Goal: Find specific page/section: Find specific page/section

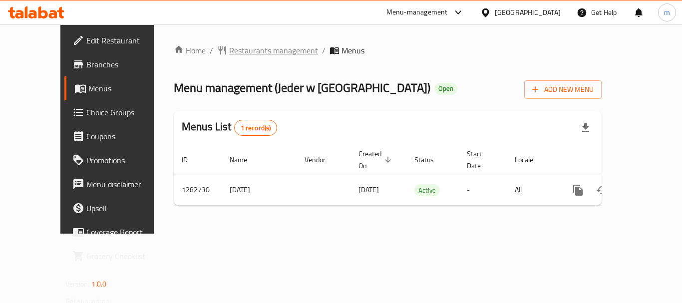
click at [229, 53] on span "Restaurants management" at bounding box center [273, 50] width 89 height 12
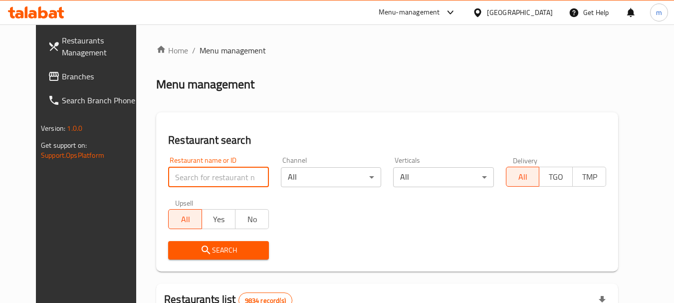
click at [209, 173] on input "search" at bounding box center [218, 177] width 100 height 20
paste input "694957"
type input "694957"
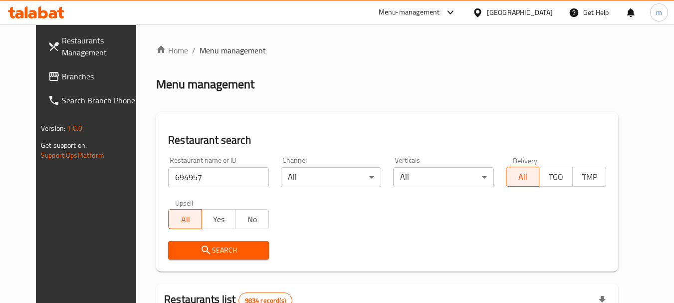
click at [200, 244] on icon "submit" at bounding box center [206, 250] width 12 height 12
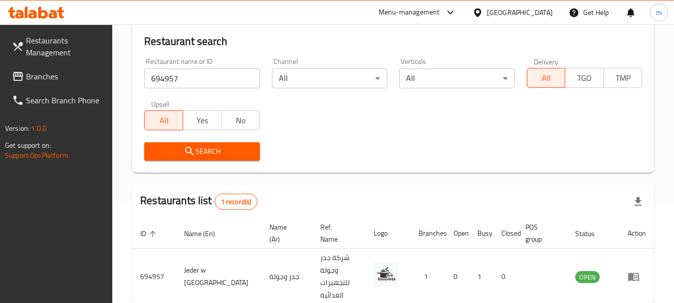
scroll to position [134, 0]
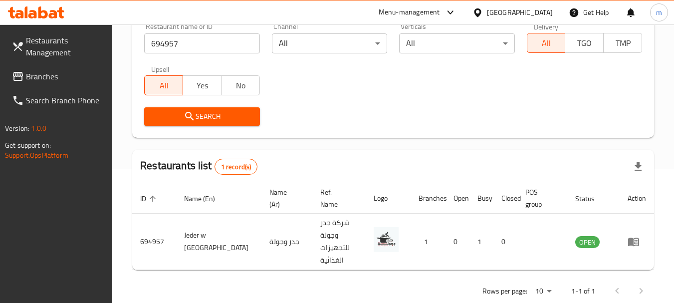
click at [544, 11] on div "Kuwait" at bounding box center [520, 12] width 66 height 11
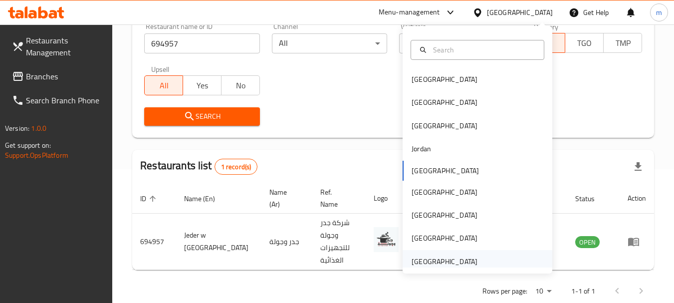
click at [424, 263] on div "United Arab Emirates" at bounding box center [445, 261] width 66 height 11
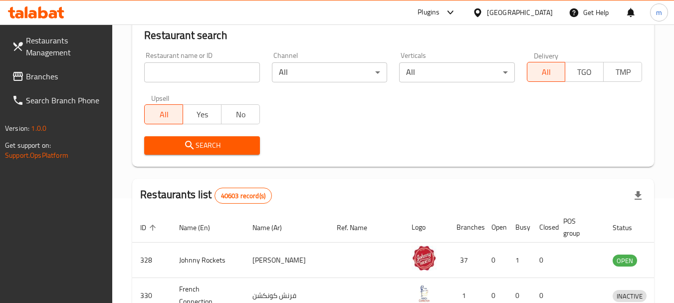
scroll to position [134, 0]
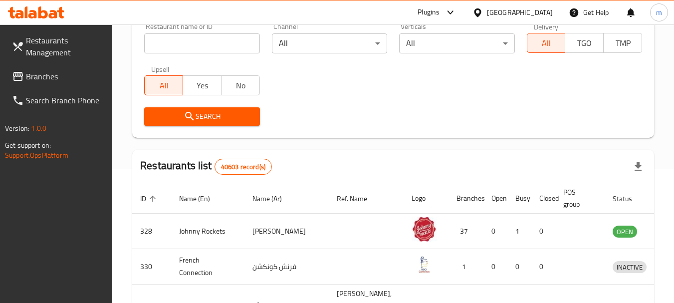
click at [53, 78] on span "Branches" at bounding box center [65, 76] width 79 height 12
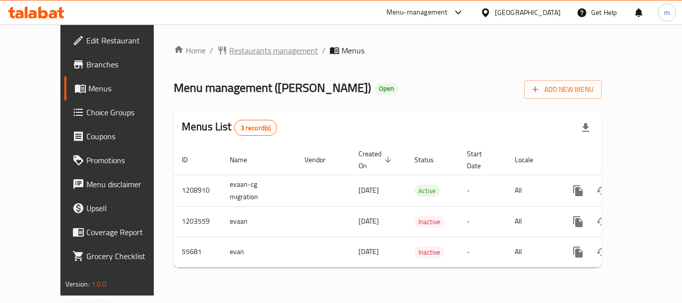
click at [229, 45] on span "Restaurants management" at bounding box center [273, 50] width 89 height 12
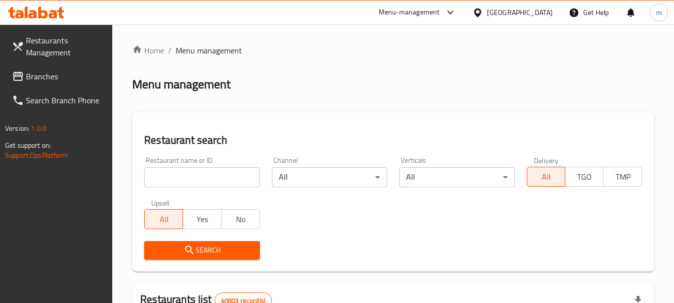
click at [208, 180] on input "search" at bounding box center [201, 177] width 115 height 20
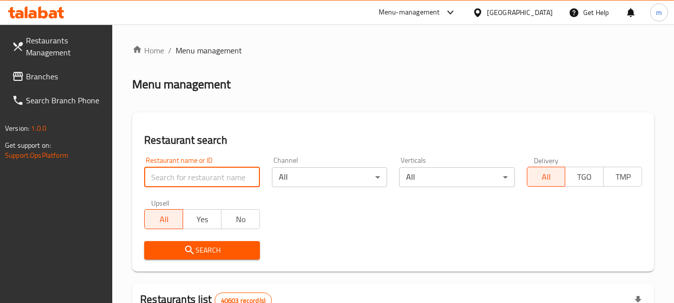
paste input "27356"
type input "27356"
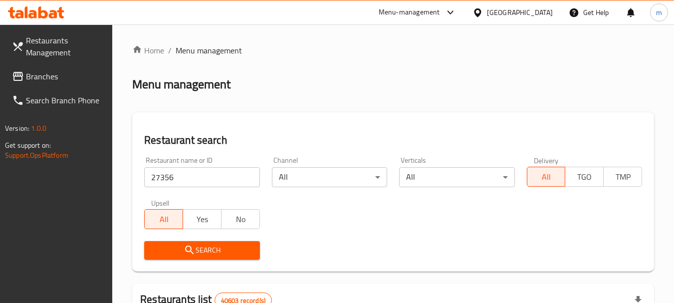
click at [203, 250] on span "Search" at bounding box center [201, 250] width 99 height 12
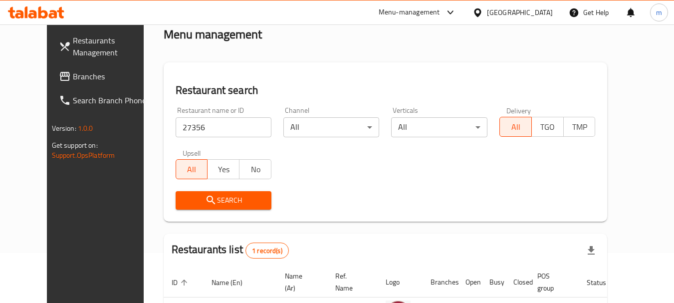
scroll to position [134, 0]
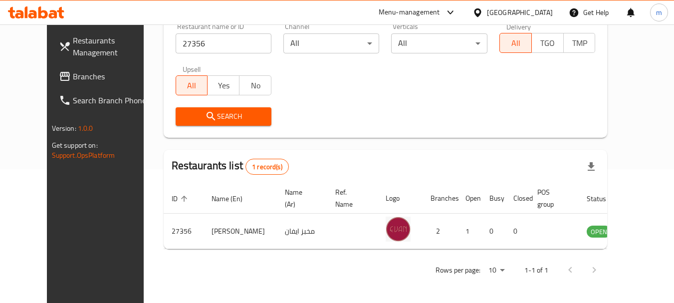
click at [537, 14] on div "[GEOGRAPHIC_DATA]" at bounding box center [520, 12] width 66 height 11
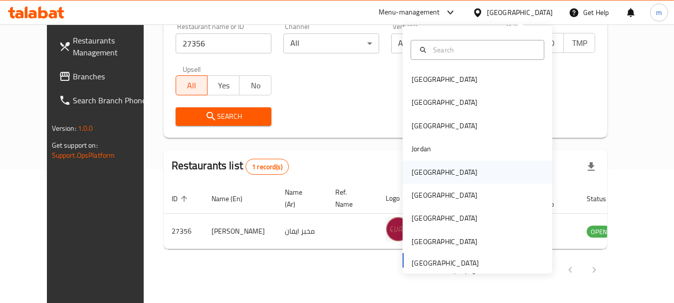
click at [421, 173] on div "Kuwait" at bounding box center [445, 172] width 66 height 11
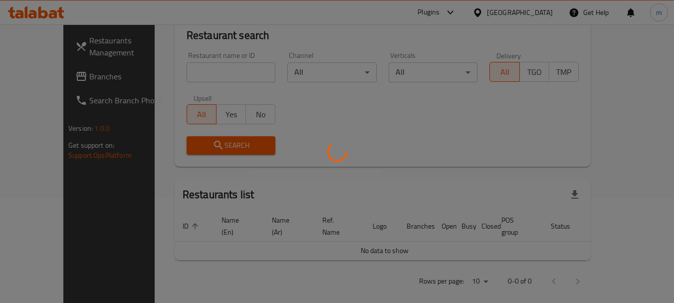
scroll to position [134, 0]
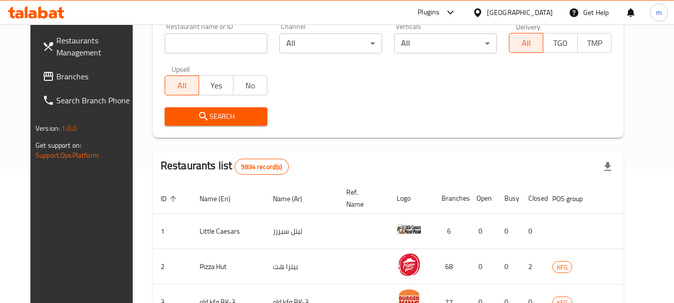
click at [228, 50] on input "search" at bounding box center [216, 43] width 103 height 20
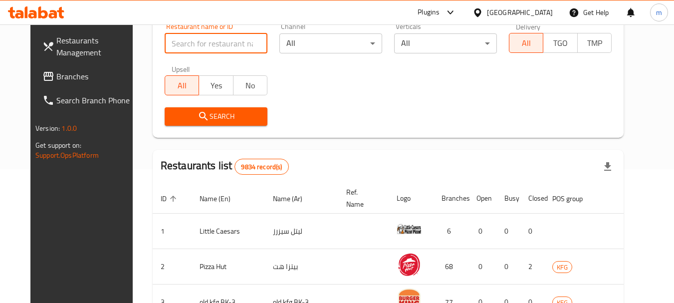
click at [45, 68] on link "Branches" at bounding box center [88, 76] width 109 height 24
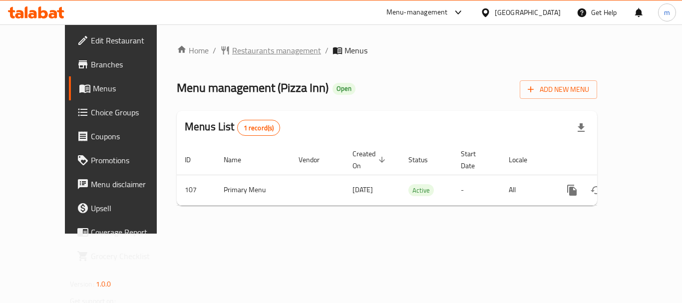
click at [242, 48] on span "Restaurants management" at bounding box center [276, 50] width 89 height 12
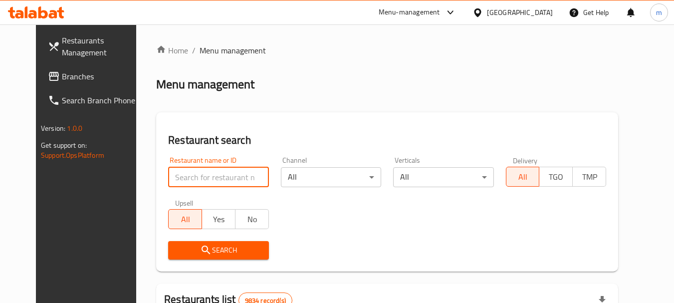
click at [196, 178] on input "search" at bounding box center [218, 177] width 100 height 20
paste input "107"
type input "107"
click at [199, 241] on button "Search" at bounding box center [218, 250] width 100 height 18
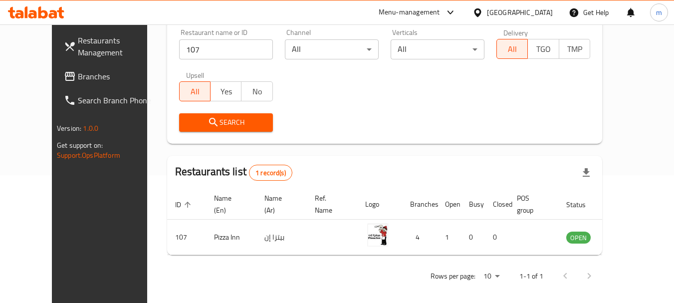
scroll to position [134, 0]
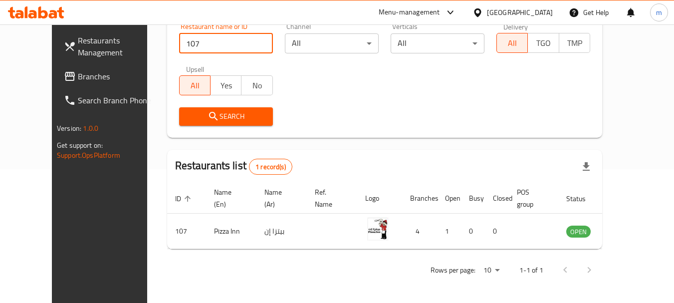
click at [250, 43] on input "107" at bounding box center [226, 43] width 94 height 20
click at [481, 9] on icon at bounding box center [477, 12] width 7 height 8
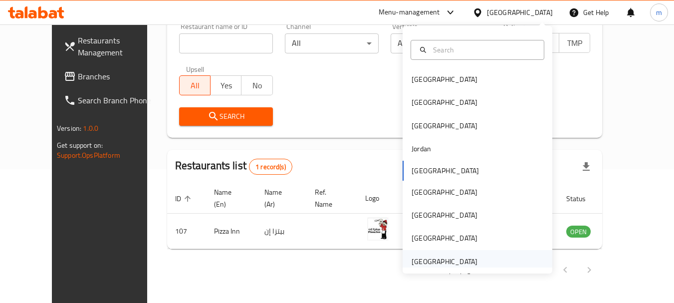
click at [417, 258] on div "[GEOGRAPHIC_DATA]" at bounding box center [445, 261] width 66 height 11
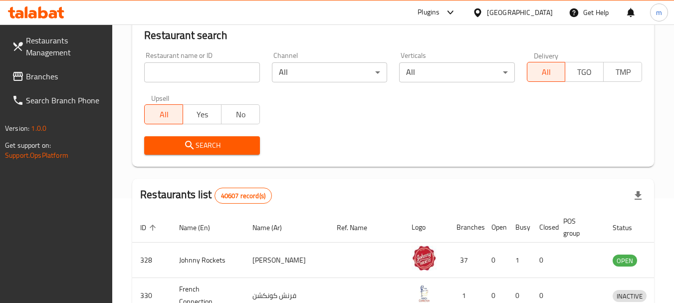
scroll to position [134, 0]
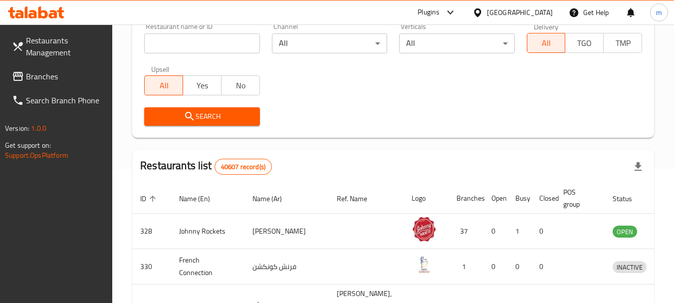
click at [24, 77] on span at bounding box center [19, 76] width 14 height 12
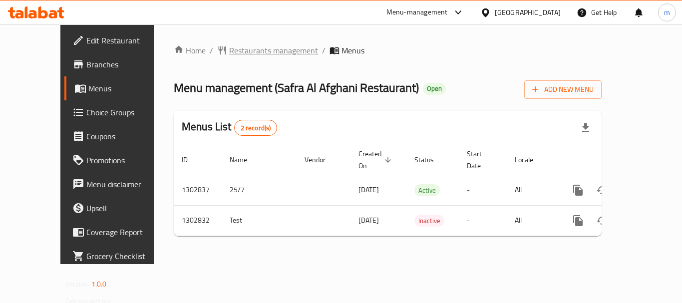
click at [229, 53] on span "Restaurants management" at bounding box center [273, 50] width 89 height 12
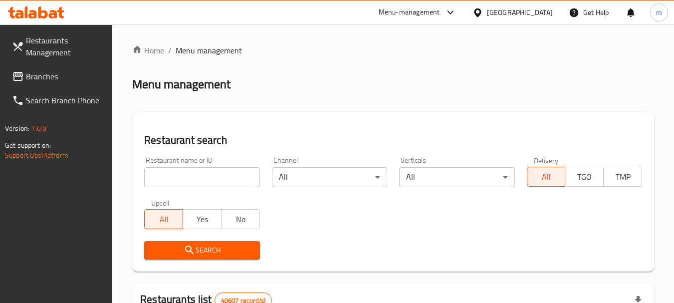
click at [208, 171] on input "search" at bounding box center [201, 177] width 115 height 20
paste input "702564"
type input "702564"
click at [218, 252] on span "Search" at bounding box center [201, 250] width 99 height 12
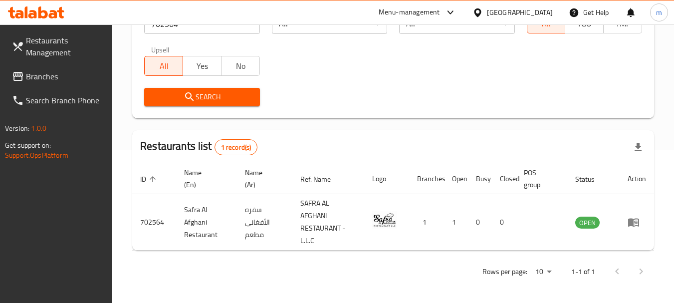
scroll to position [155, 0]
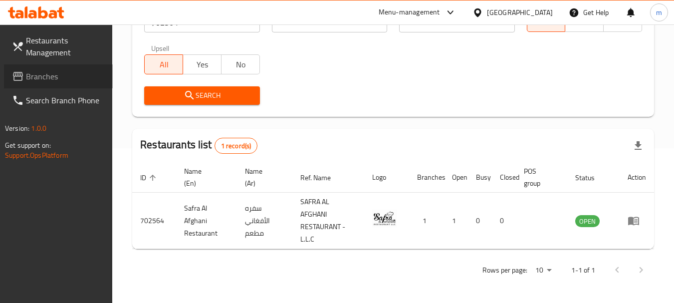
click at [30, 67] on link "Branches" at bounding box center [58, 76] width 109 height 24
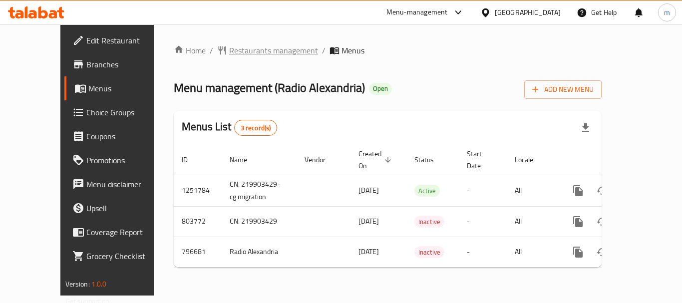
click at [231, 52] on span "Restaurants management" at bounding box center [273, 50] width 89 height 12
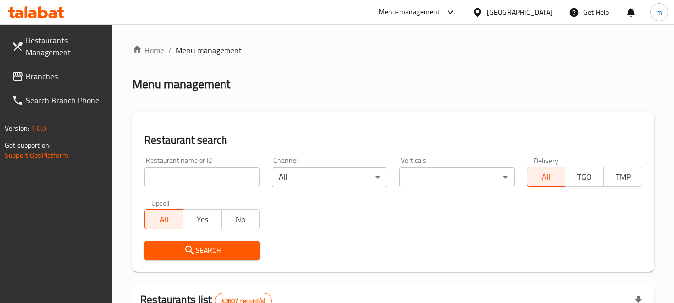
click at [217, 184] on input "search" at bounding box center [201, 177] width 115 height 20
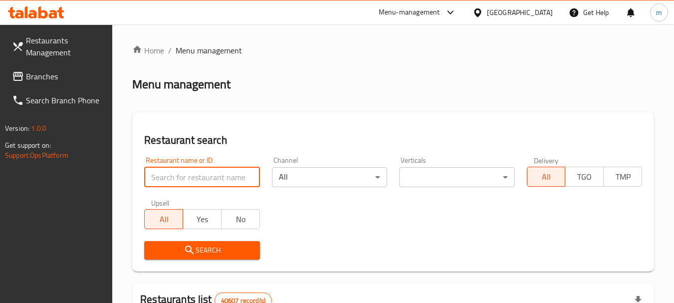
paste input "653537"
type input "653537"
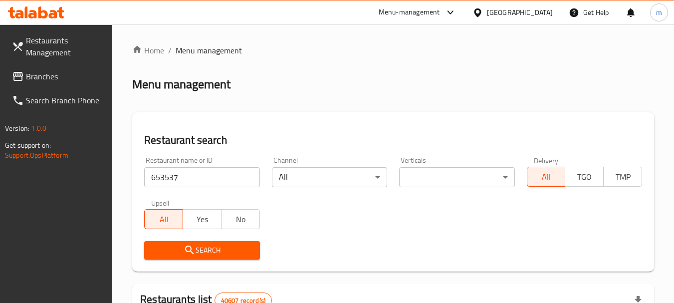
click at [191, 252] on icon "submit" at bounding box center [190, 250] width 12 height 12
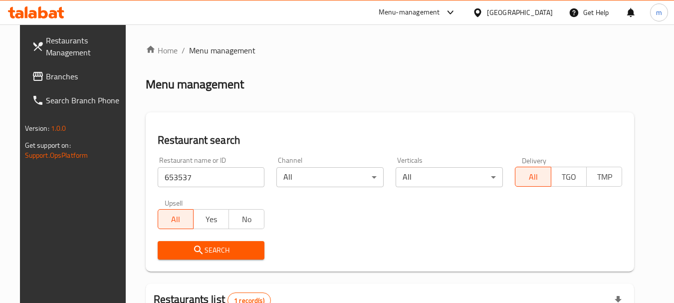
click at [46, 82] on span "Branches" at bounding box center [85, 76] width 79 height 12
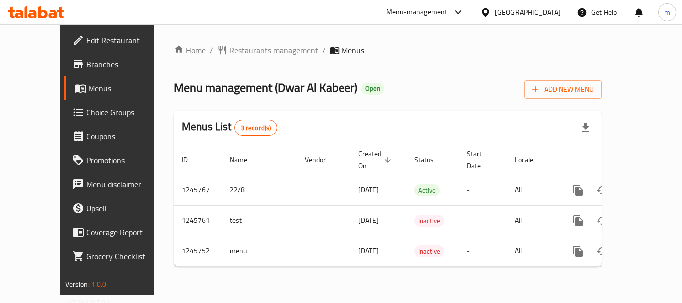
click at [233, 44] on span "Restaurants management" at bounding box center [273, 50] width 89 height 12
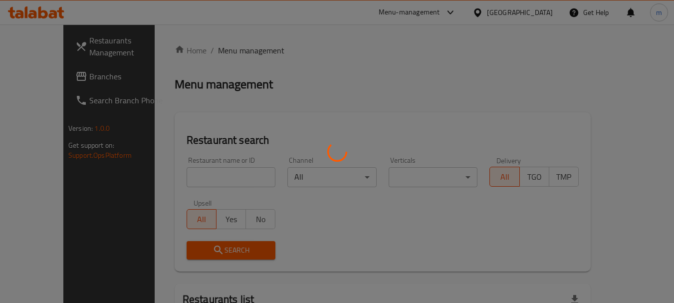
click at [235, 49] on div at bounding box center [337, 151] width 674 height 303
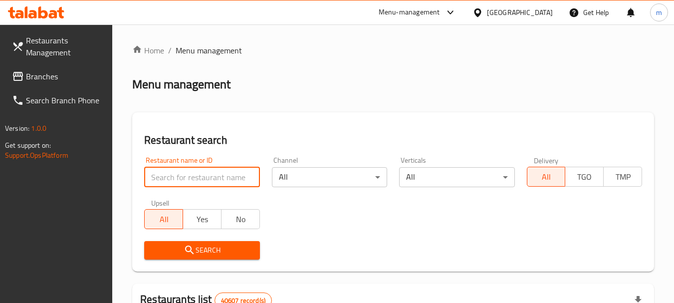
click at [212, 176] on input "search" at bounding box center [201, 177] width 115 height 20
paste input "682732"
type input "682732"
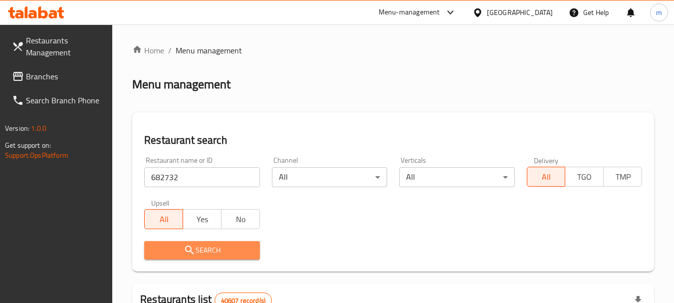
click at [189, 253] on icon "submit" at bounding box center [190, 250] width 12 height 12
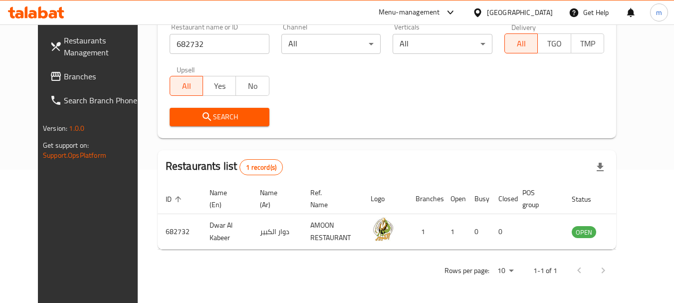
scroll to position [134, 0]
click at [532, 13] on div "[GEOGRAPHIC_DATA]" at bounding box center [520, 12] width 66 height 11
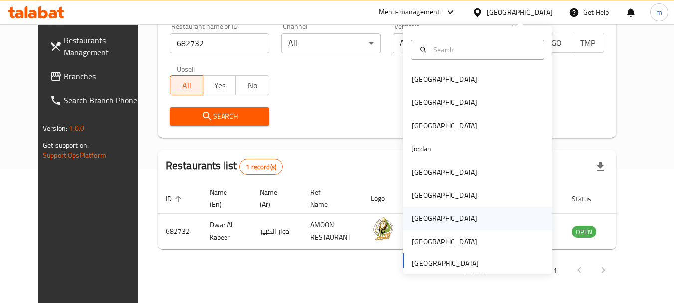
click at [419, 216] on div "Qatar" at bounding box center [445, 218] width 66 height 11
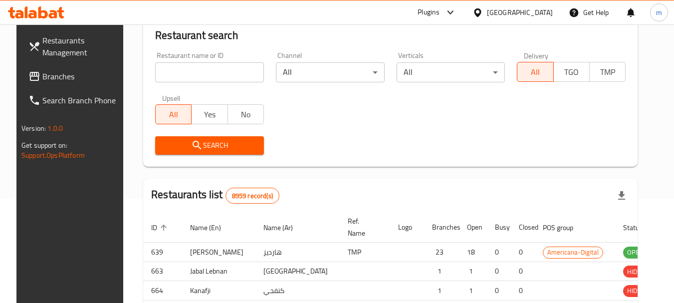
scroll to position [134, 0]
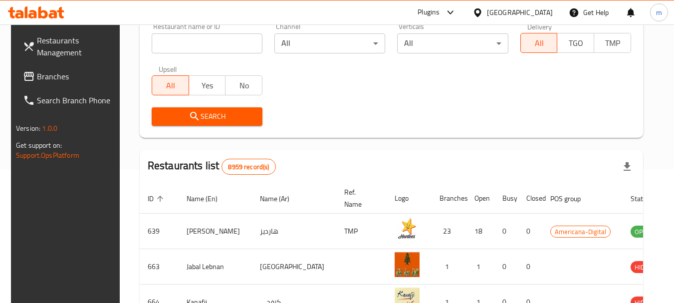
click at [196, 42] on input "search" at bounding box center [207, 43] width 111 height 20
click at [37, 81] on span "Branches" at bounding box center [76, 76] width 79 height 12
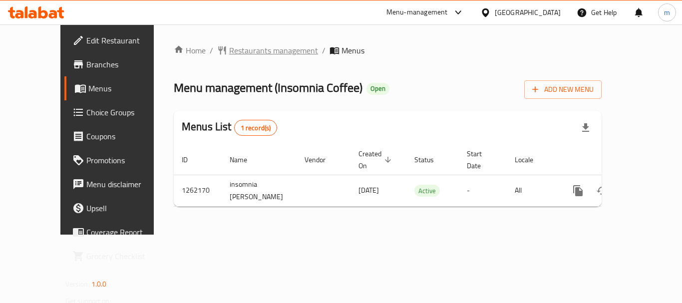
click at [239, 48] on span "Restaurants management" at bounding box center [273, 50] width 89 height 12
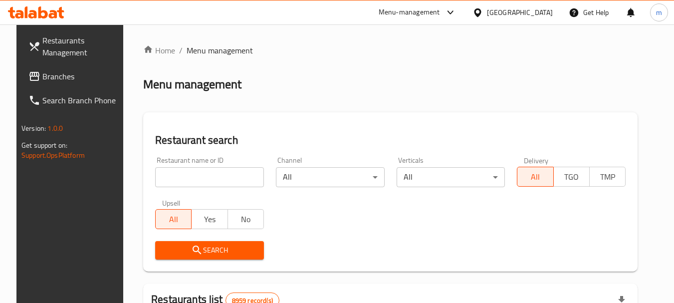
click at [200, 179] on input "search" at bounding box center [209, 177] width 109 height 20
paste input "685449"
type input "685449"
click at [191, 253] on icon "submit" at bounding box center [197, 250] width 12 height 12
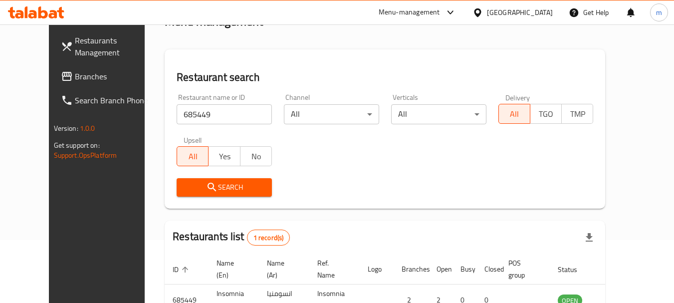
scroll to position [130, 0]
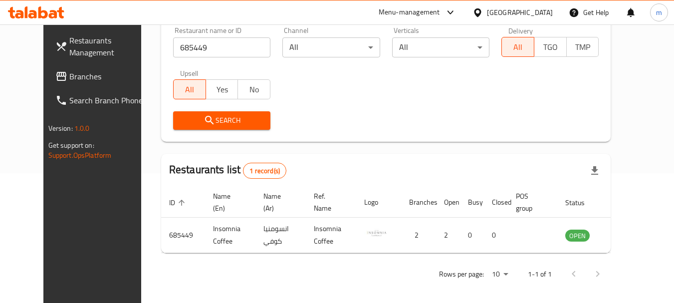
click at [536, 8] on div "[GEOGRAPHIC_DATA]" at bounding box center [520, 12] width 66 height 11
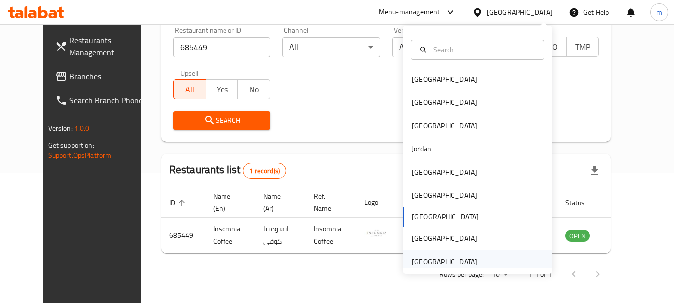
click at [428, 258] on div "United Arab Emirates" at bounding box center [445, 261] width 66 height 11
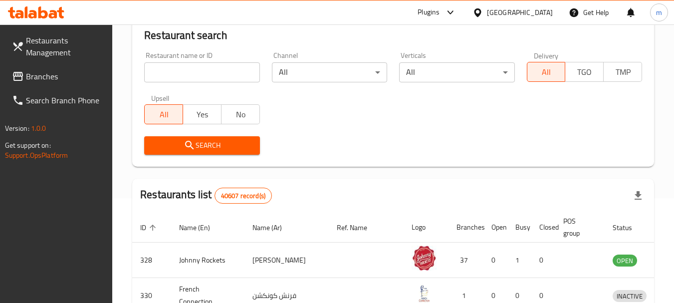
scroll to position [130, 0]
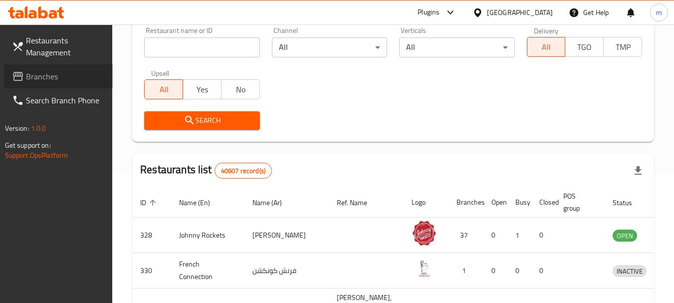
click at [50, 82] on span "Branches" at bounding box center [65, 76] width 79 height 12
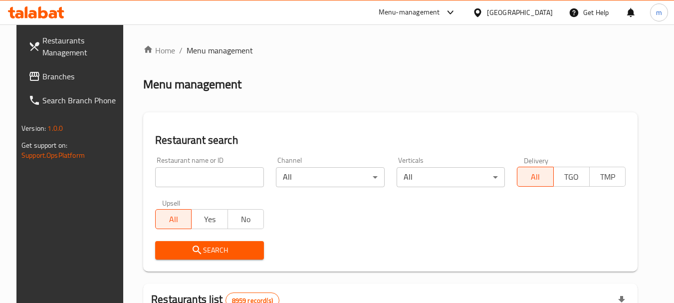
click at [42, 77] on span "Branches" at bounding box center [81, 76] width 79 height 12
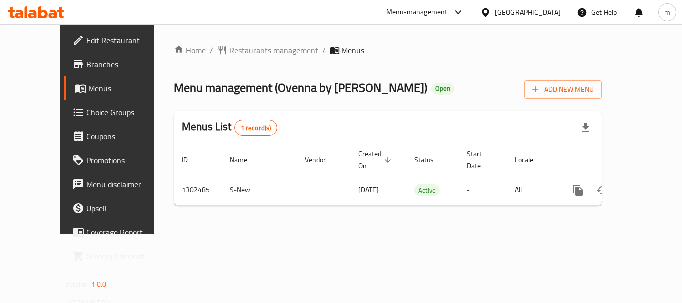
click at [229, 52] on span "Restaurants management" at bounding box center [273, 50] width 89 height 12
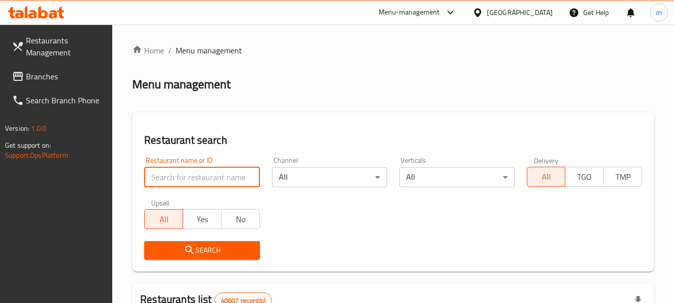
click at [208, 173] on input "search" at bounding box center [201, 177] width 115 height 20
paste input "702440"
type input "702440"
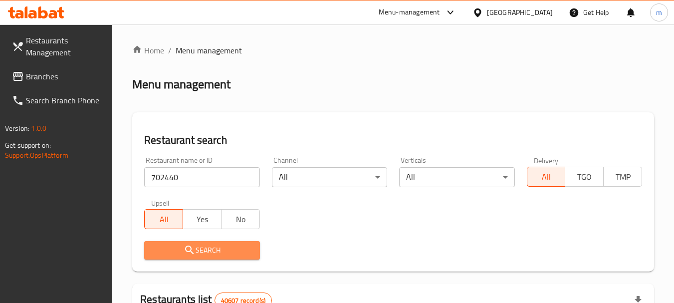
click at [191, 256] on icon "submit" at bounding box center [190, 250] width 12 height 12
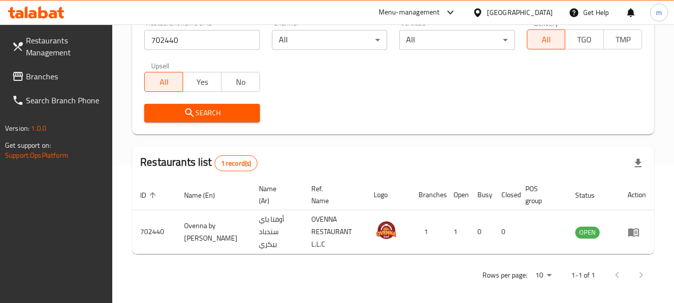
scroll to position [142, 0]
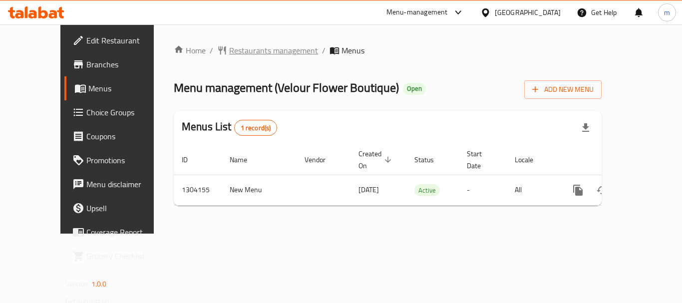
click at [237, 56] on span "Restaurants management" at bounding box center [273, 50] width 89 height 12
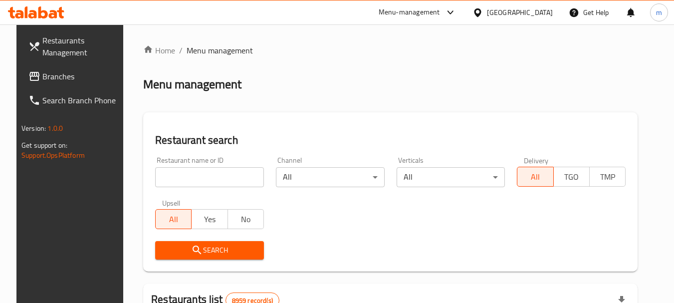
click at [199, 180] on input "search" at bounding box center [209, 177] width 109 height 20
paste input "703085"
type input "703085"
click at [202, 244] on span "Search" at bounding box center [209, 250] width 93 height 12
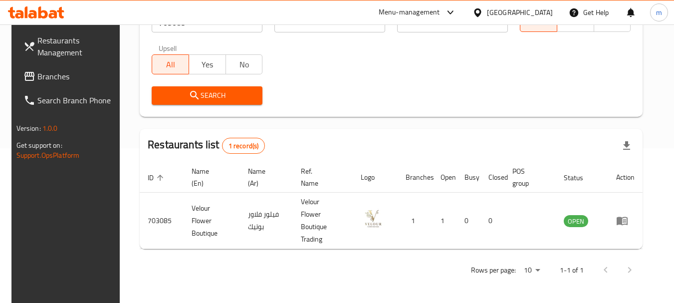
scroll to position [142, 0]
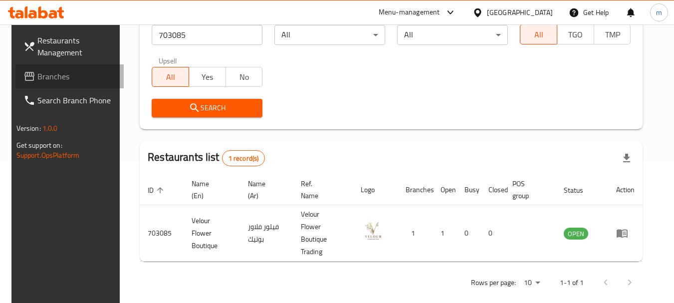
click at [37, 78] on span "Branches" at bounding box center [76, 76] width 79 height 12
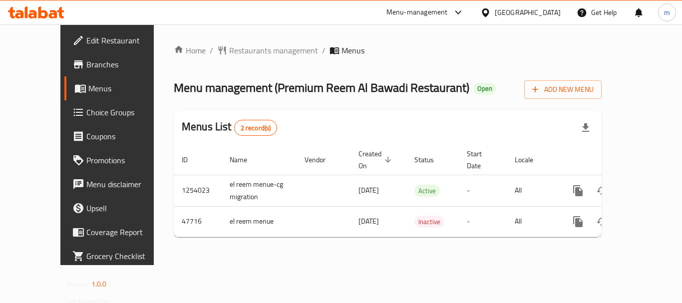
click at [229, 49] on span "Restaurants management" at bounding box center [273, 50] width 89 height 12
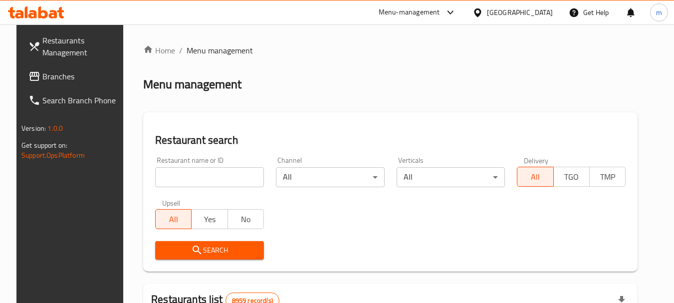
click at [203, 173] on input "search" at bounding box center [209, 177] width 109 height 20
paste input "24197"
type input "24197"
click at [197, 248] on span "Search" at bounding box center [209, 250] width 93 height 12
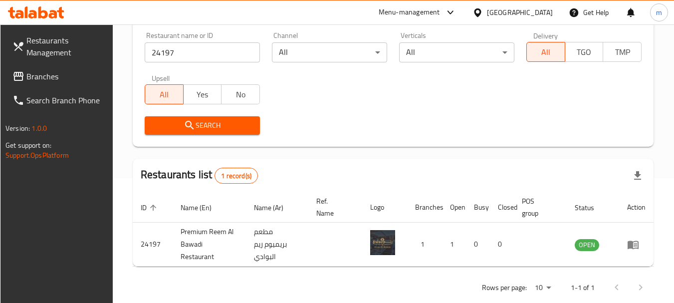
scroll to position [142, 0]
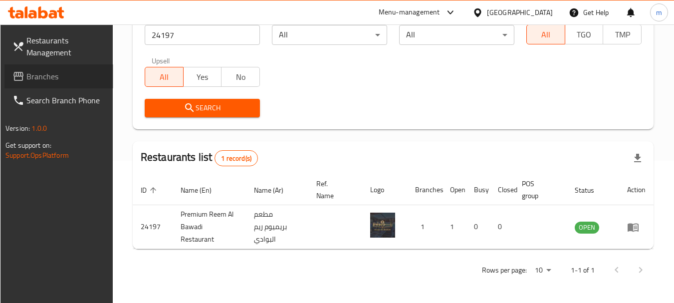
click at [58, 75] on span "Branches" at bounding box center [65, 76] width 79 height 12
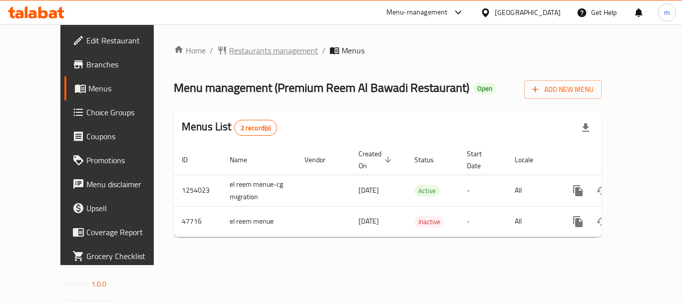
click at [234, 52] on span "Restaurants management" at bounding box center [273, 50] width 89 height 12
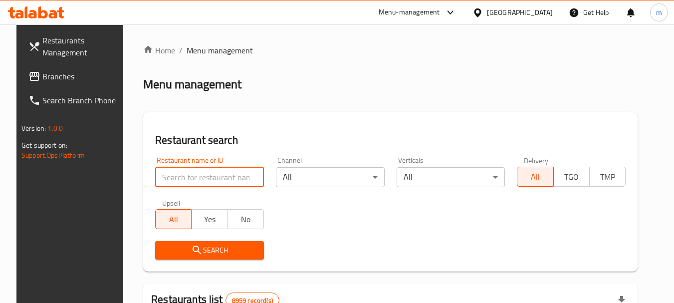
click at [198, 172] on input "search" at bounding box center [209, 177] width 109 height 20
paste input "24197"
type input "24197"
click at [205, 242] on button "Search" at bounding box center [209, 250] width 109 height 18
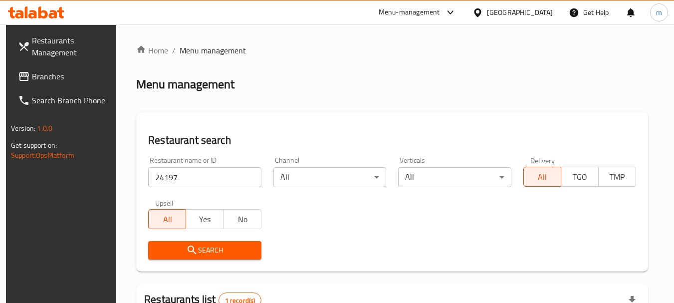
scroll to position [100, 0]
